Goal: Navigation & Orientation: Find specific page/section

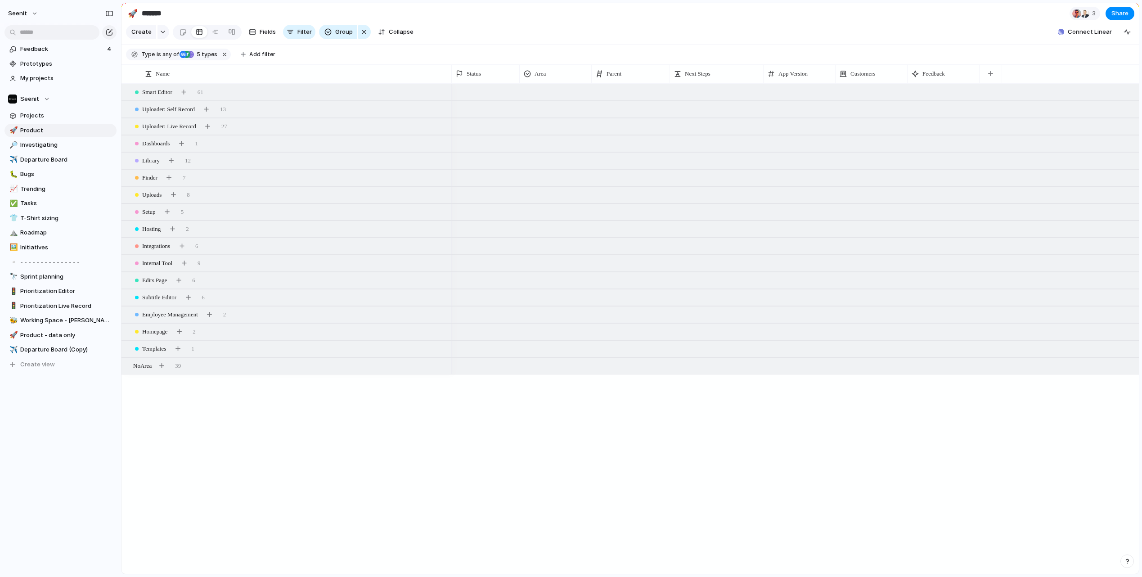
click at [269, 434] on div "Smart Editor 61 Uploader: Self Record 13 Uploader: Live Record 27 Dashboards 1 …" at bounding box center [631, 329] width 1018 height 490
click at [45, 157] on span "Departure Board" at bounding box center [66, 159] width 93 height 9
type input "**********"
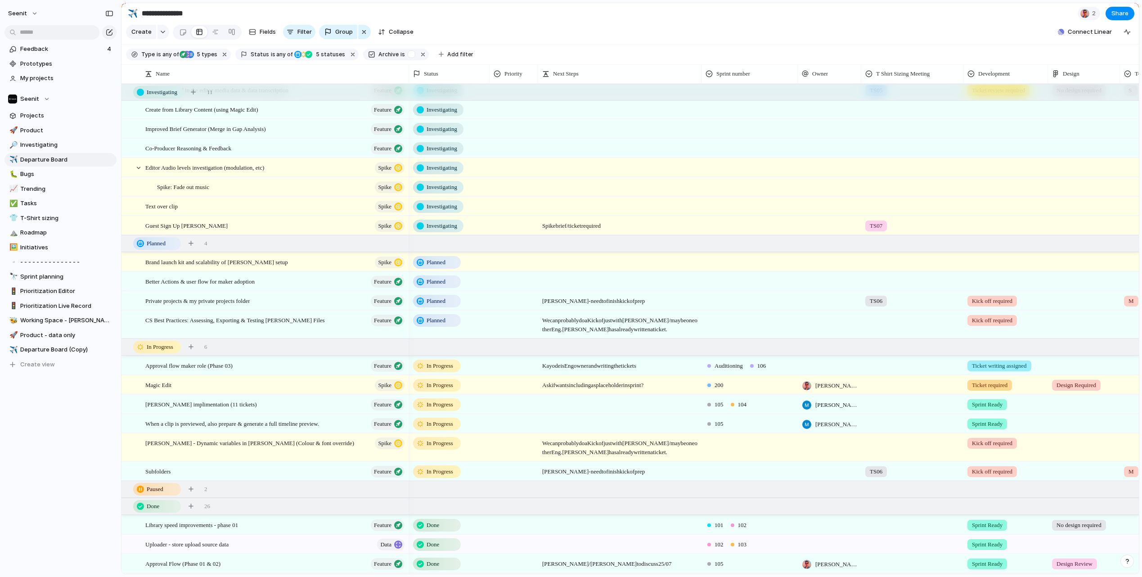
scroll to position [78, 0]
click at [277, 282] on div "Better Actions & user flow for maker adoption Feature" at bounding box center [275, 282] width 261 height 18
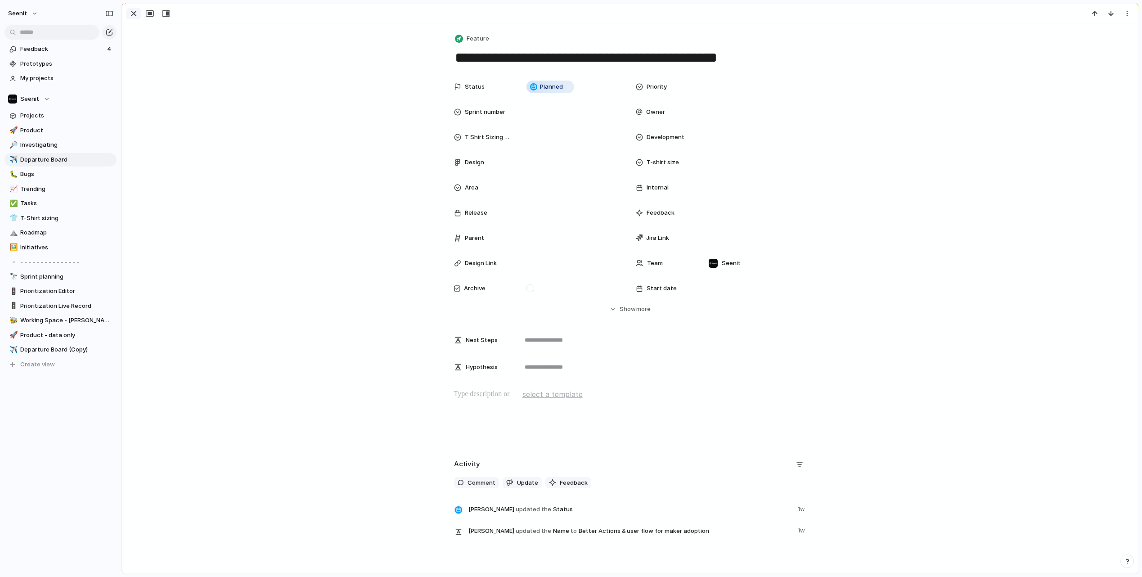
click at [135, 14] on div "button" at bounding box center [133, 13] width 11 height 11
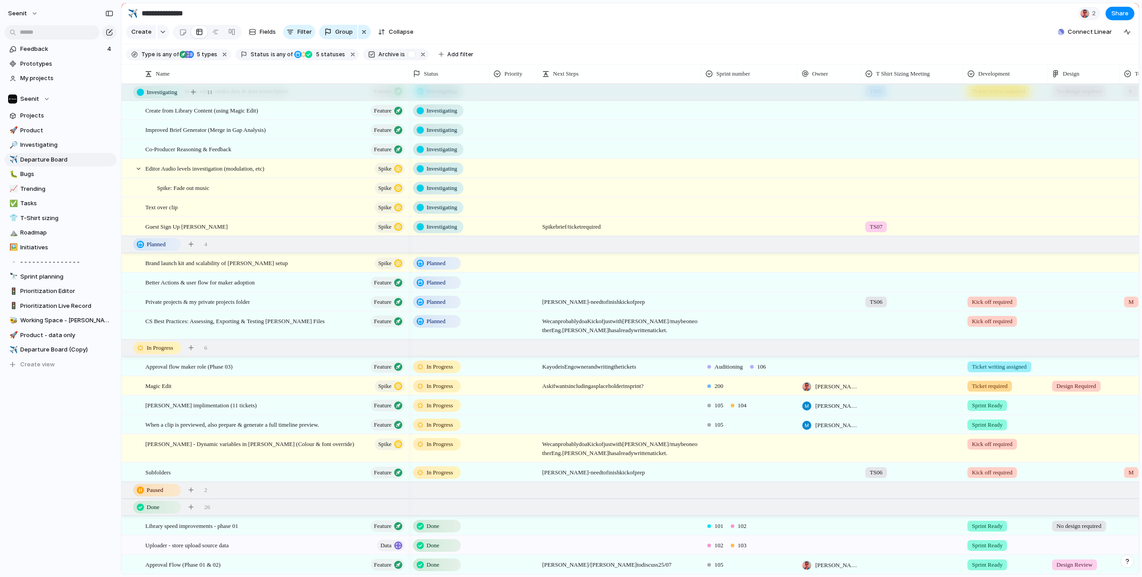
click at [554, 280] on div at bounding box center [620, 277] width 162 height 9
type textarea "*"
click at [165, 386] on span "Magic Edit" at bounding box center [158, 386] width 26 height 10
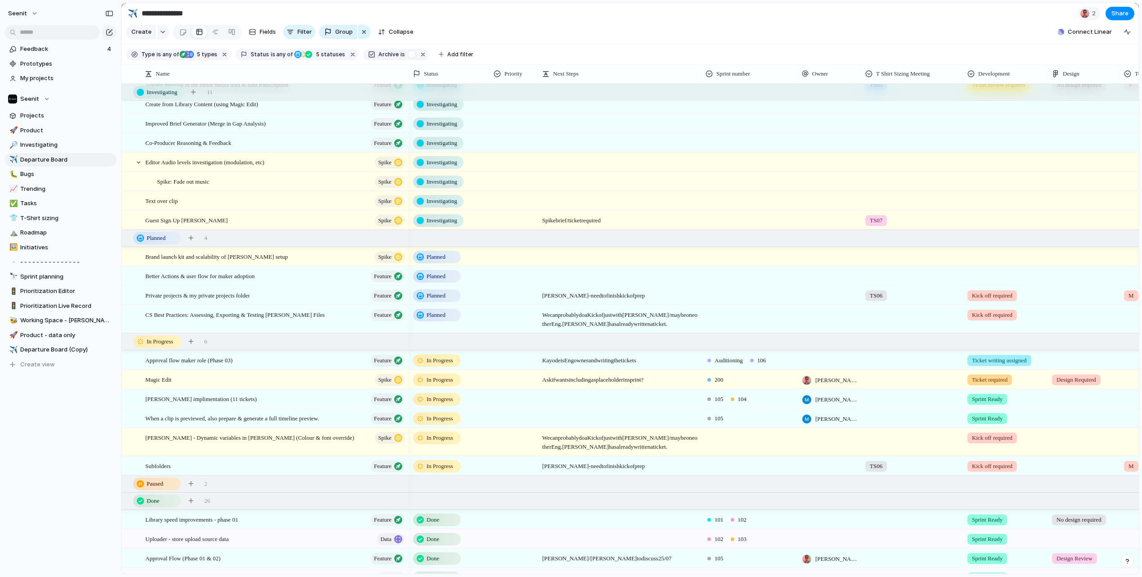
scroll to position [86, 0]
click at [570, 274] on div at bounding box center [620, 269] width 162 height 9
type textarea "**********"
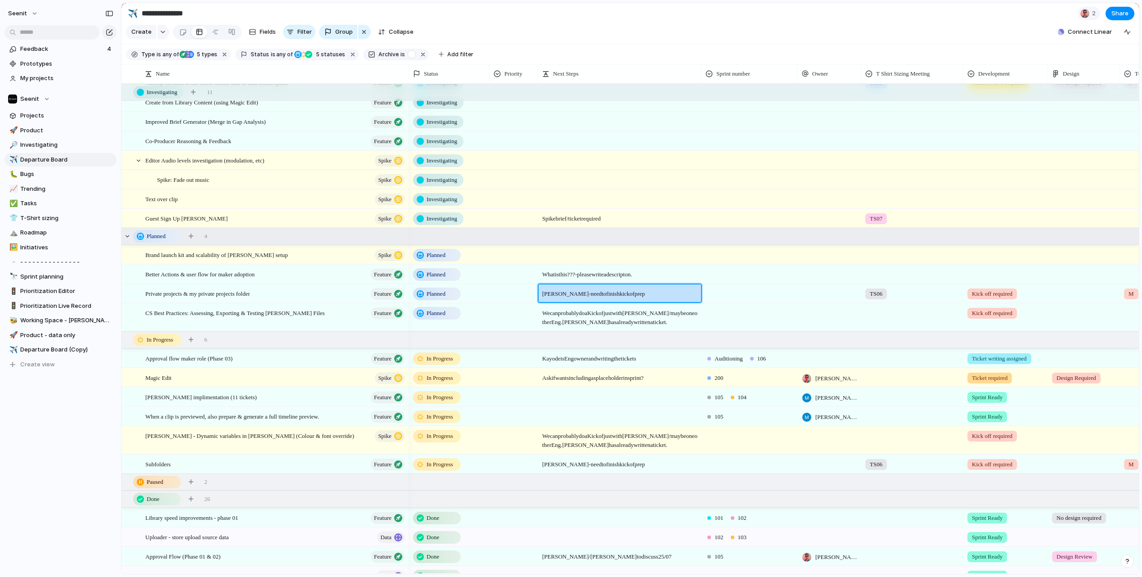
scroll to position [0, 0]
click at [567, 275] on span "What is this??? - please write a descripton." at bounding box center [619, 272] width 162 height 14
click at [214, 399] on span "[PERSON_NAME] implimentation (11 tickets)" at bounding box center [201, 397] width 112 height 10
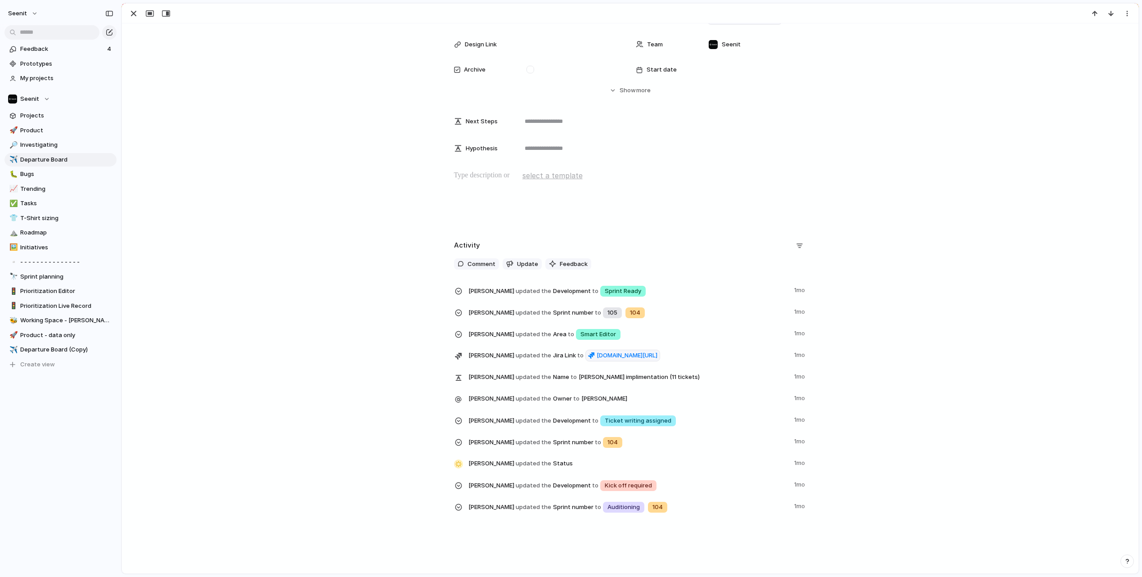
scroll to position [240, 0]
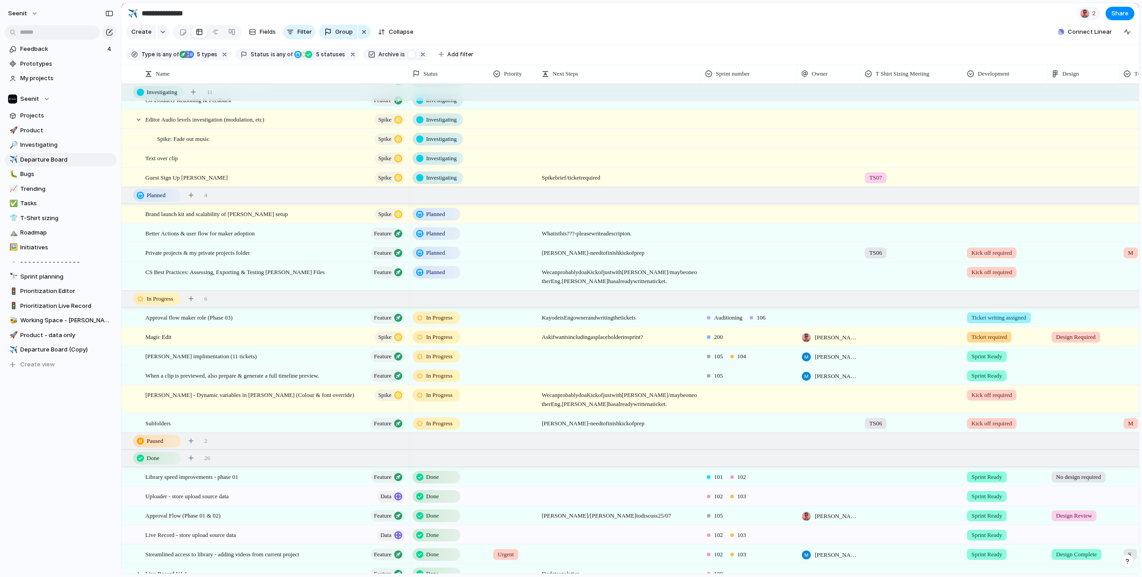
scroll to position [126, 0]
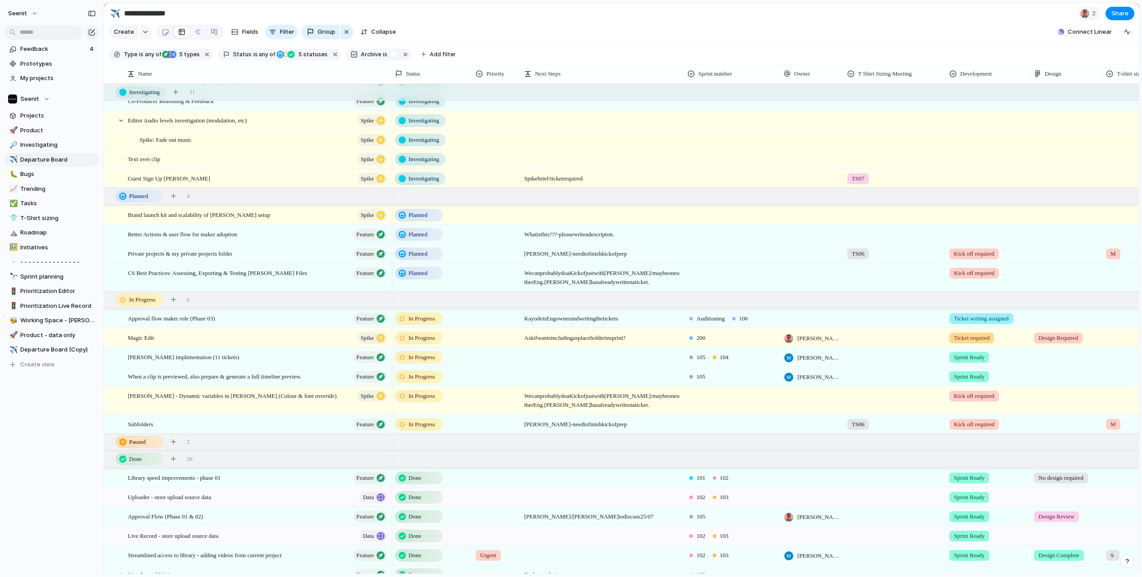
drag, startPoint x: 117, startPoint y: 247, endPoint x: 104, endPoint y: 246, distance: 13.5
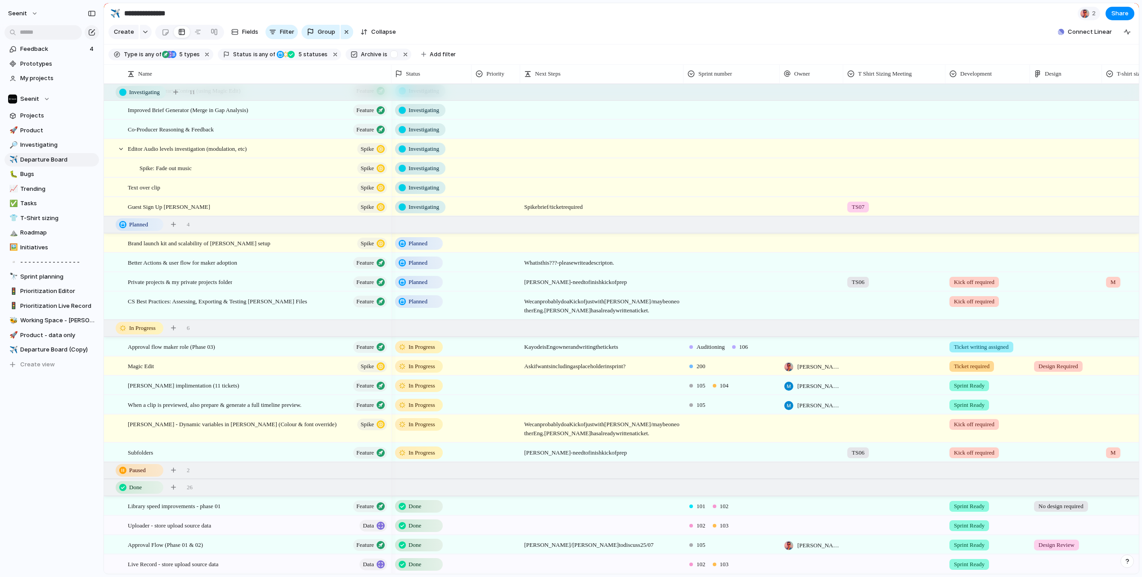
scroll to position [0, 0]
